Goal: Answer question/provide support

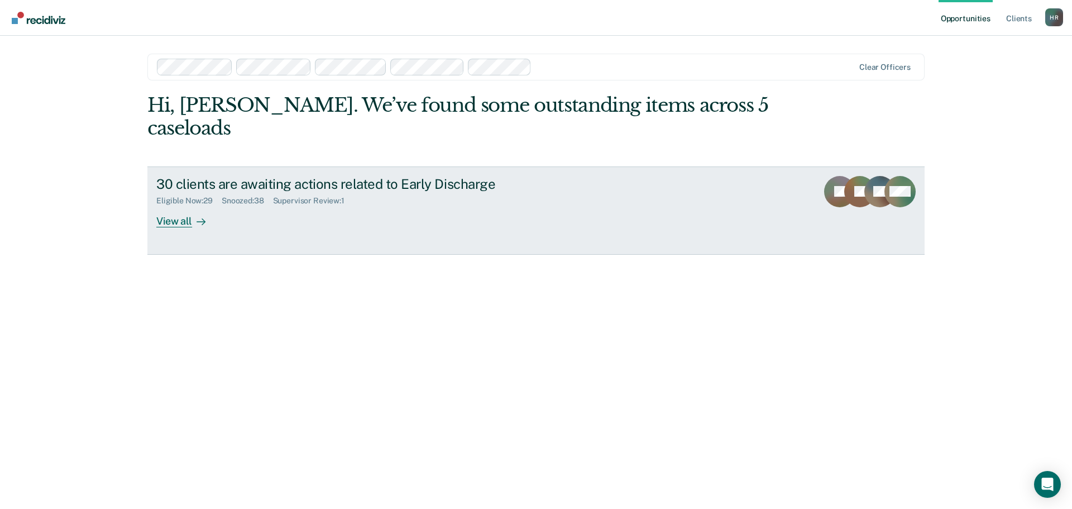
click at [180, 205] on div "View all" at bounding box center [187, 216] width 63 height 22
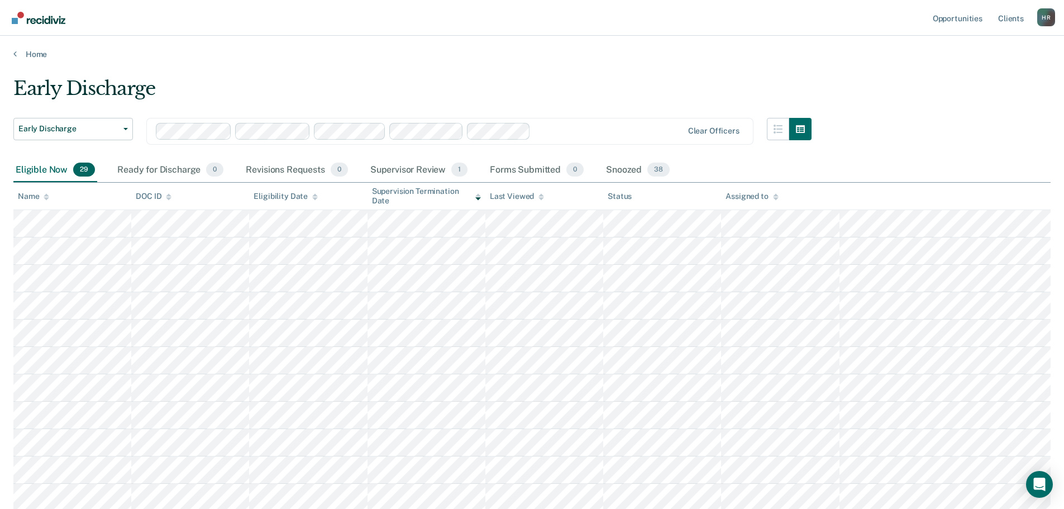
click at [759, 197] on div "Assigned to" at bounding box center [751, 196] width 52 height 9
click at [415, 171] on div "Supervisor Review 1" at bounding box center [419, 170] width 102 height 25
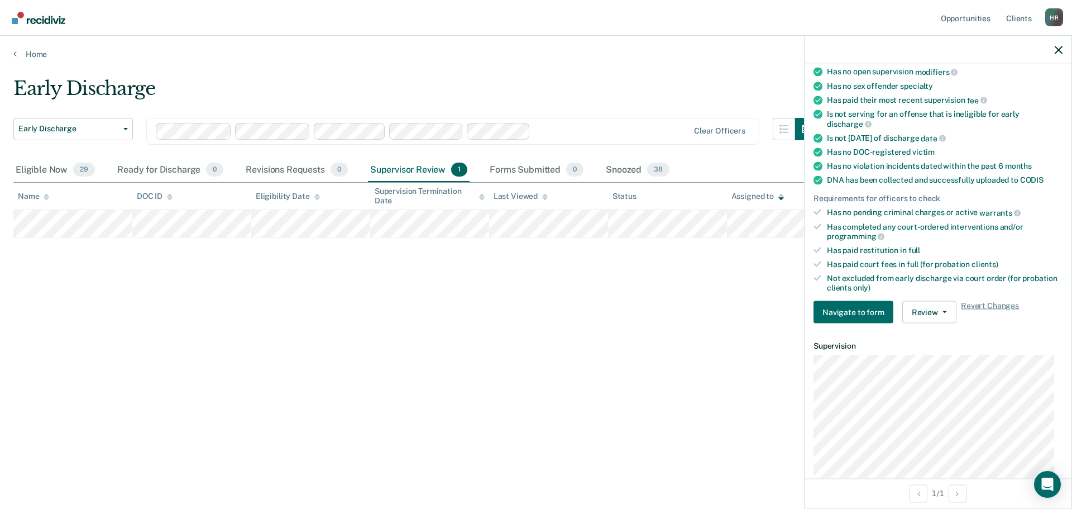
scroll to position [168, 0]
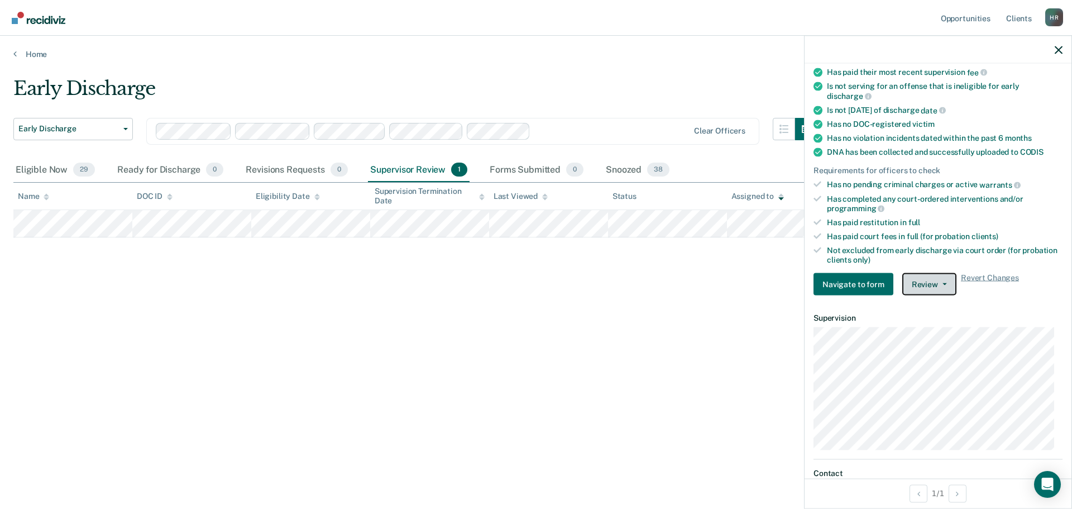
click at [942, 281] on button "Review" at bounding box center [929, 284] width 54 height 22
click at [930, 210] on div "Has completed any court-ordered interventions and/or programming" at bounding box center [945, 203] width 236 height 19
